Goal: Find specific page/section: Find specific page/section

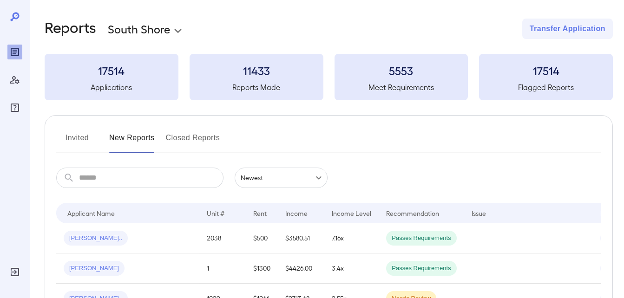
click at [73, 146] on button "Invited" at bounding box center [77, 142] width 42 height 22
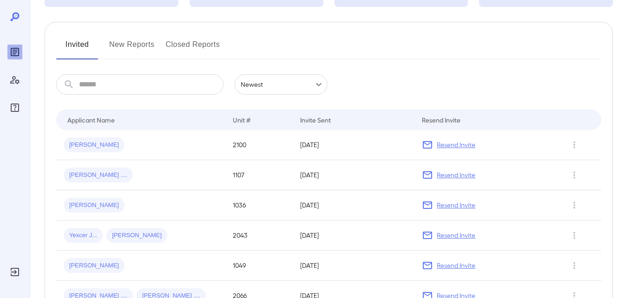
scroll to position [93, 0]
click at [111, 51] on button "New Reports" at bounding box center [132, 49] width 46 height 22
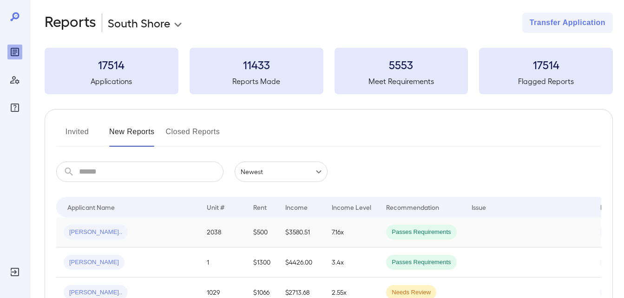
scroll to position [52, 0]
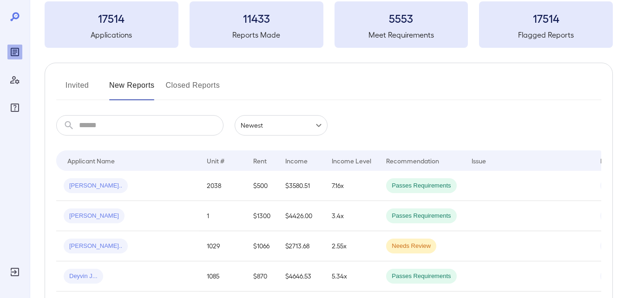
click at [74, 78] on button "Invited" at bounding box center [77, 89] width 42 height 22
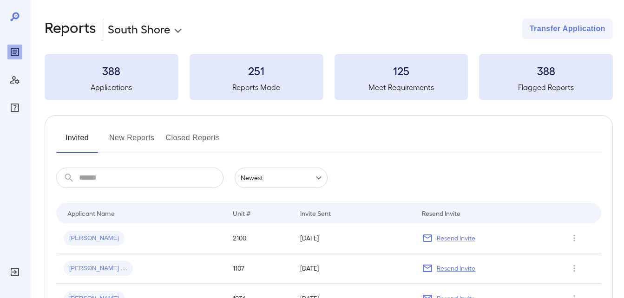
click at [153, 134] on button "New Reports" at bounding box center [132, 142] width 46 height 22
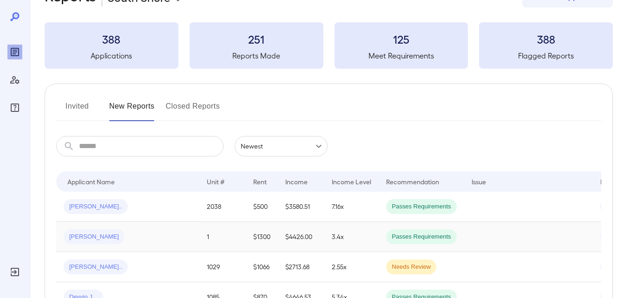
scroll to position [46, 0]
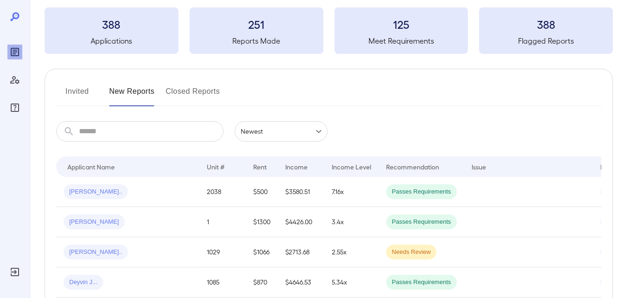
drag, startPoint x: 100, startPoint y: 219, endPoint x: 362, endPoint y: 116, distance: 281.4
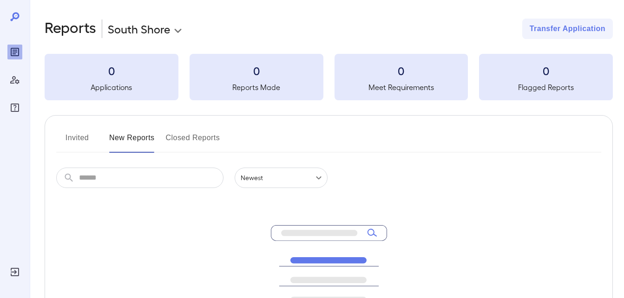
scroll to position [46, 0]
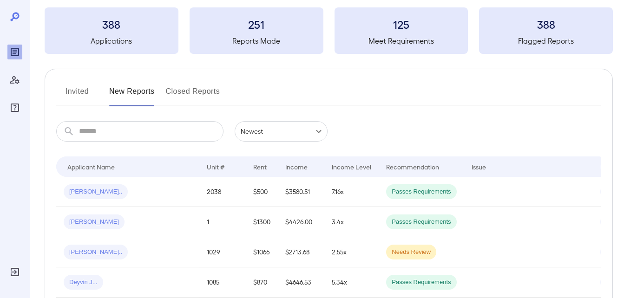
click at [78, 94] on button "Invited" at bounding box center [77, 95] width 42 height 22
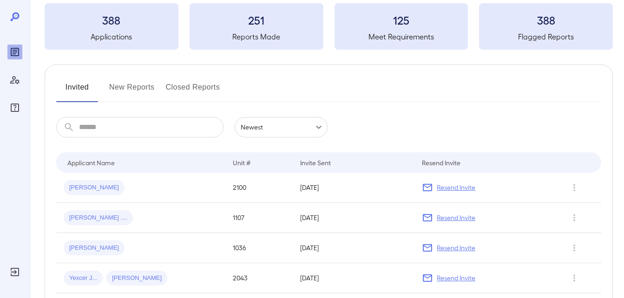
scroll to position [46, 0]
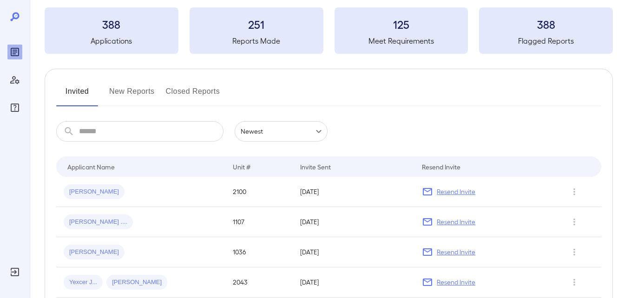
click at [145, 100] on button "New Reports" at bounding box center [132, 95] width 46 height 22
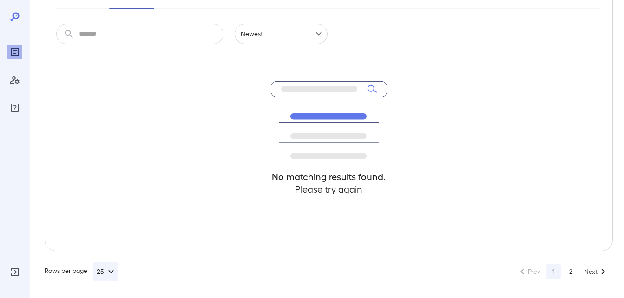
scroll to position [145, 0]
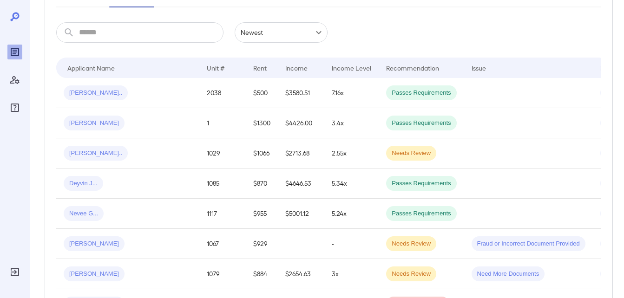
scroll to position [99, 0]
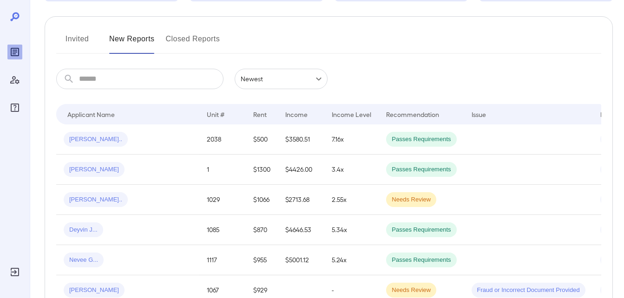
click at [69, 46] on button "Invited" at bounding box center [77, 43] width 42 height 22
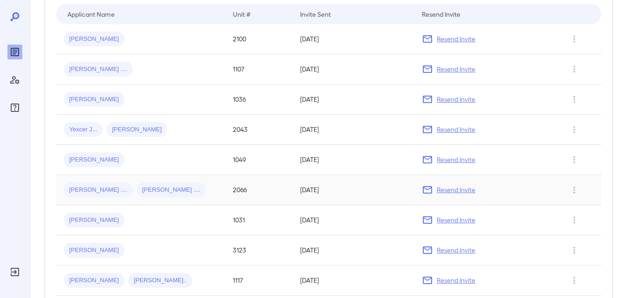
scroll to position [186, 0]
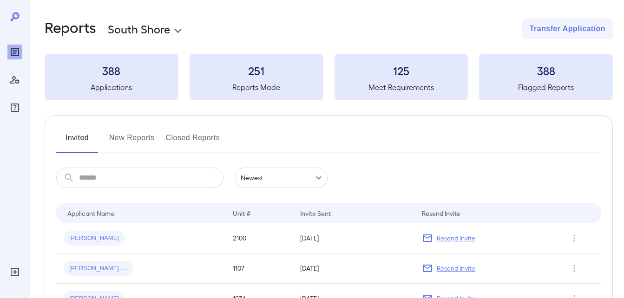
click at [122, 144] on button "New Reports" at bounding box center [132, 142] width 46 height 22
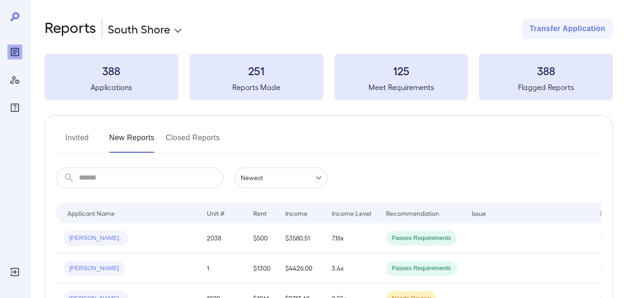
click at [86, 133] on button "Invited" at bounding box center [77, 142] width 42 height 22
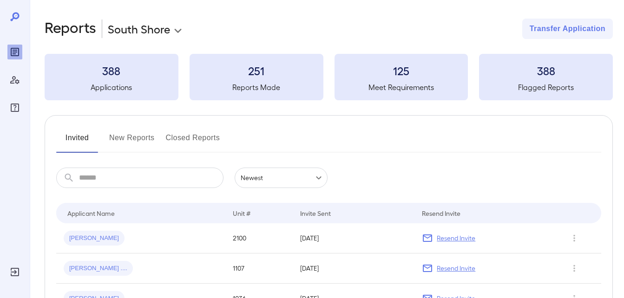
click at [113, 142] on button "New Reports" at bounding box center [132, 142] width 46 height 22
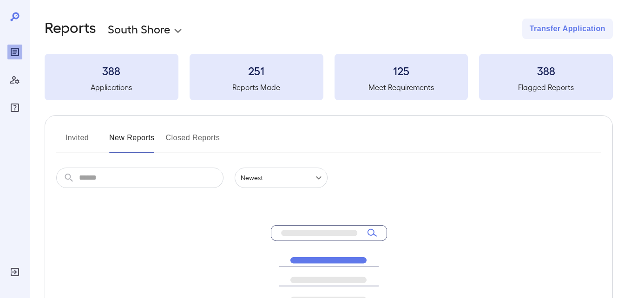
scroll to position [145, 0]
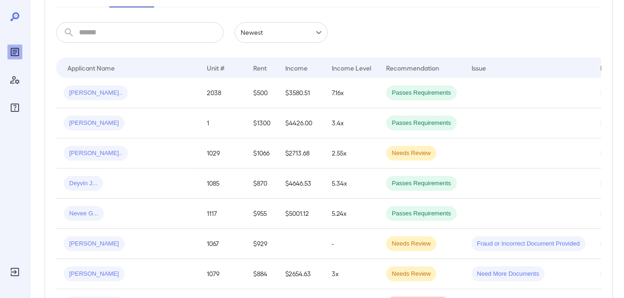
click at [81, 68] on div "Applicant Name" at bounding box center [90, 67] width 47 height 11
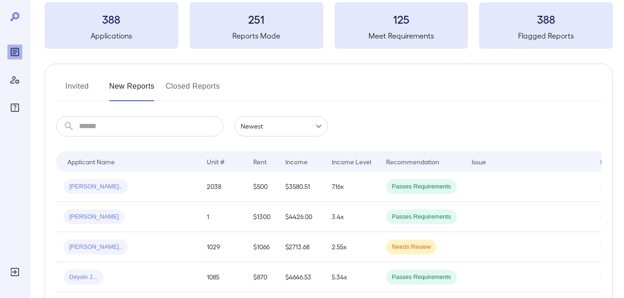
scroll to position [0, 0]
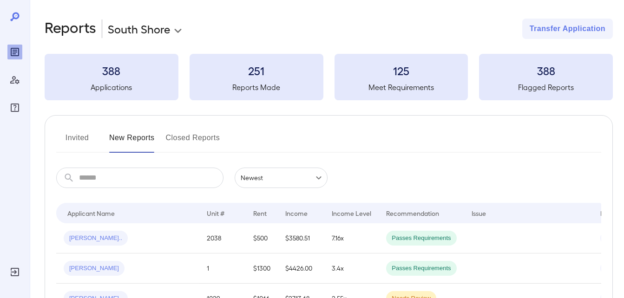
click at [78, 142] on button "Invited" at bounding box center [77, 142] width 42 height 22
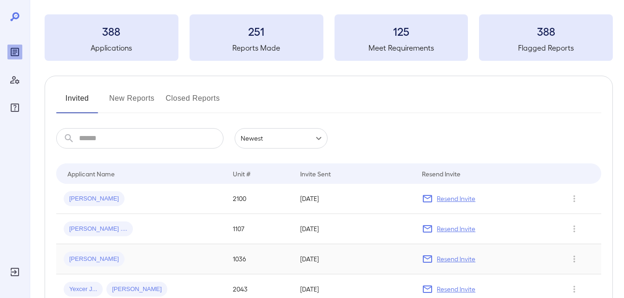
scroll to position [93, 0]
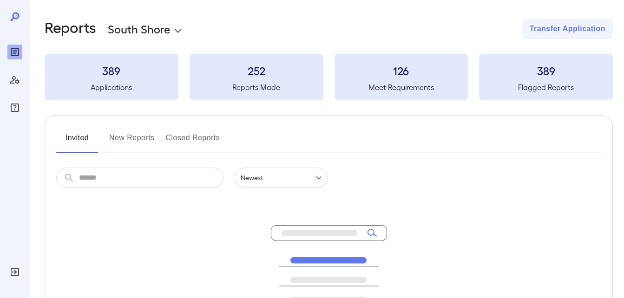
scroll to position [93, 0]
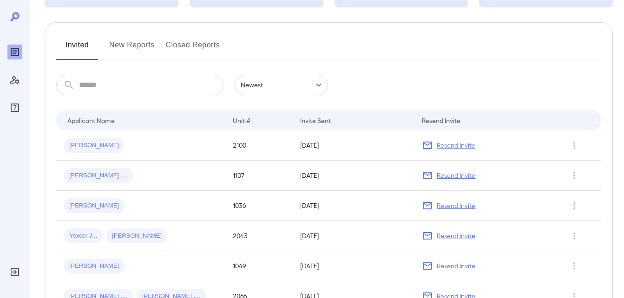
click at [113, 42] on button "New Reports" at bounding box center [132, 49] width 46 height 22
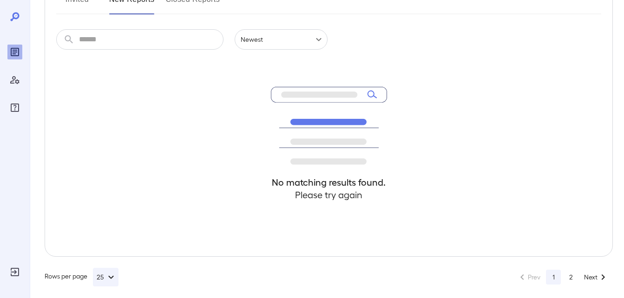
scroll to position [139, 0]
